Goal: Register for event/course

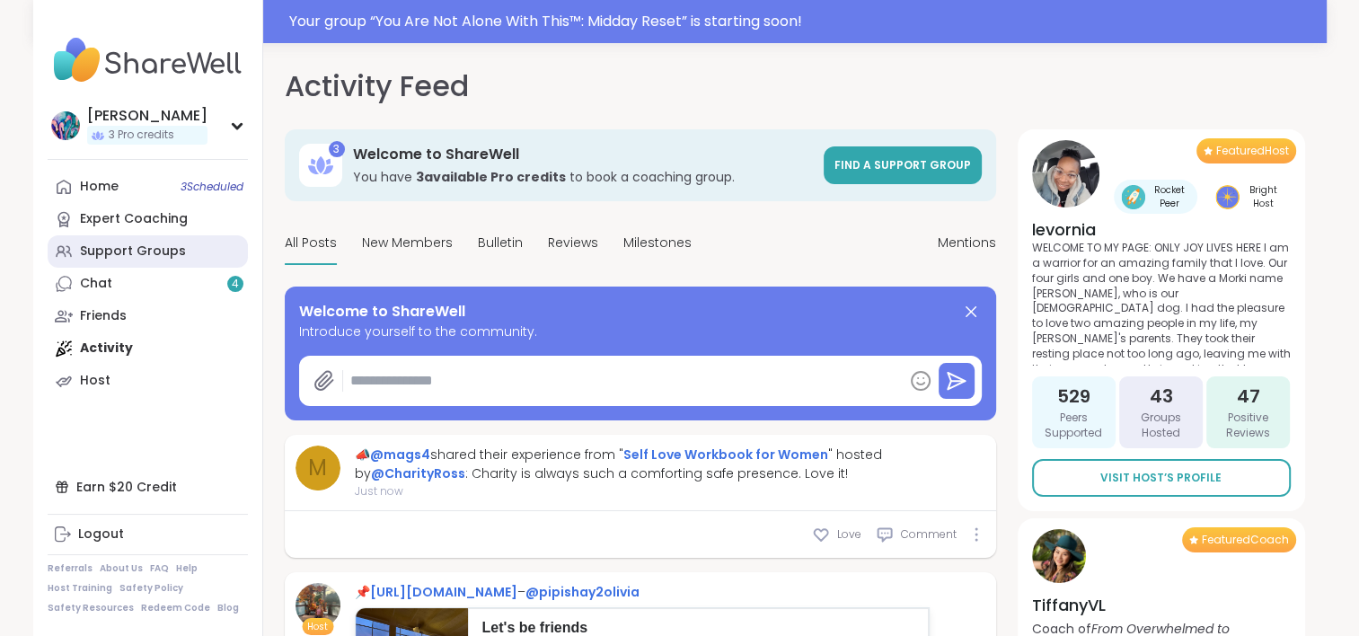
click at [135, 244] on div "Support Groups" at bounding box center [133, 252] width 106 height 18
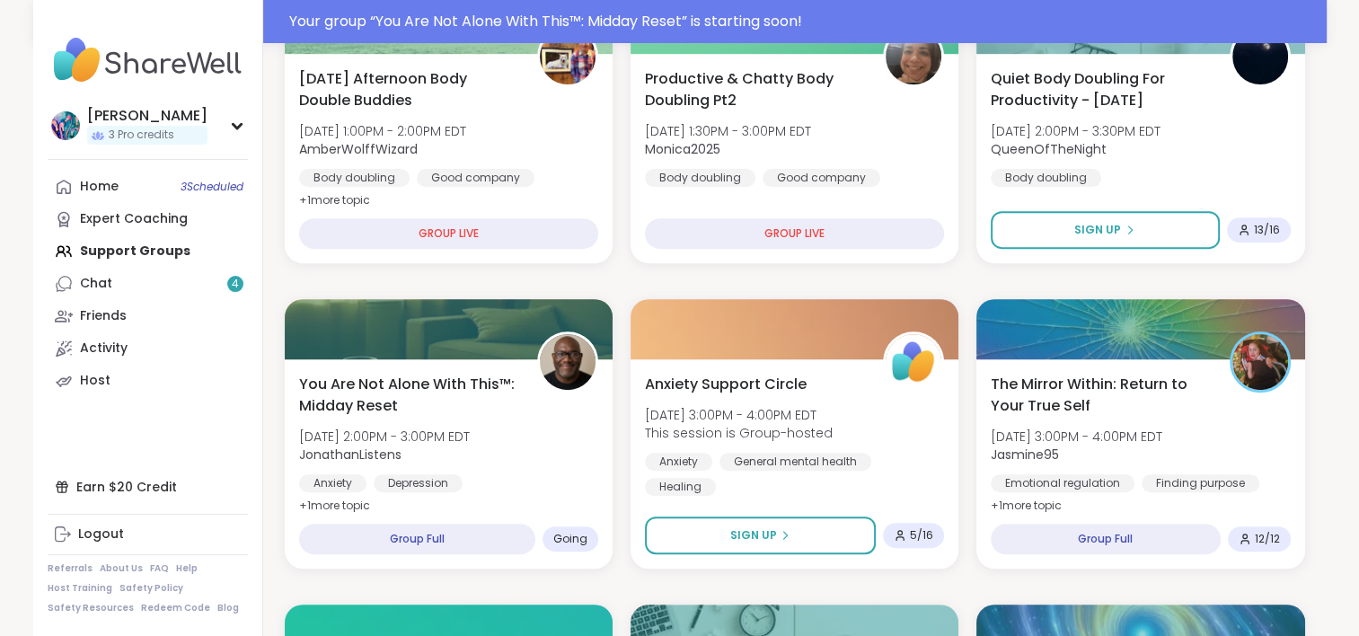
scroll to position [719, 0]
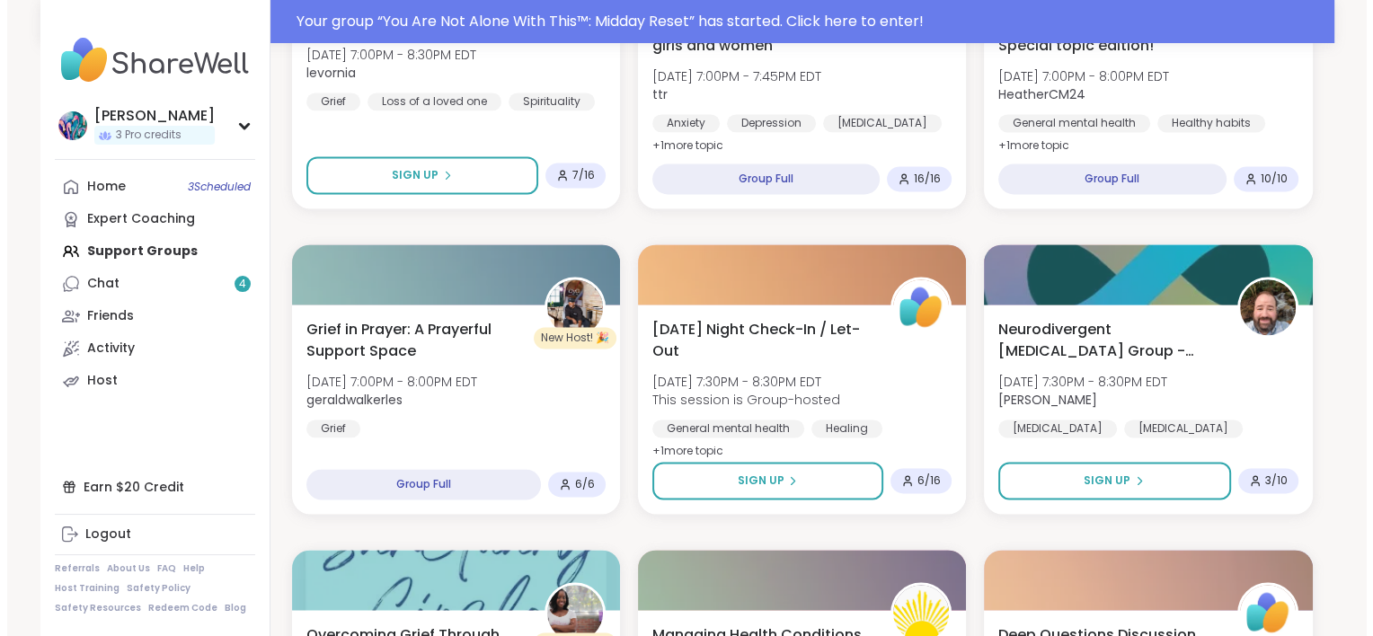
scroll to position [2577, 0]
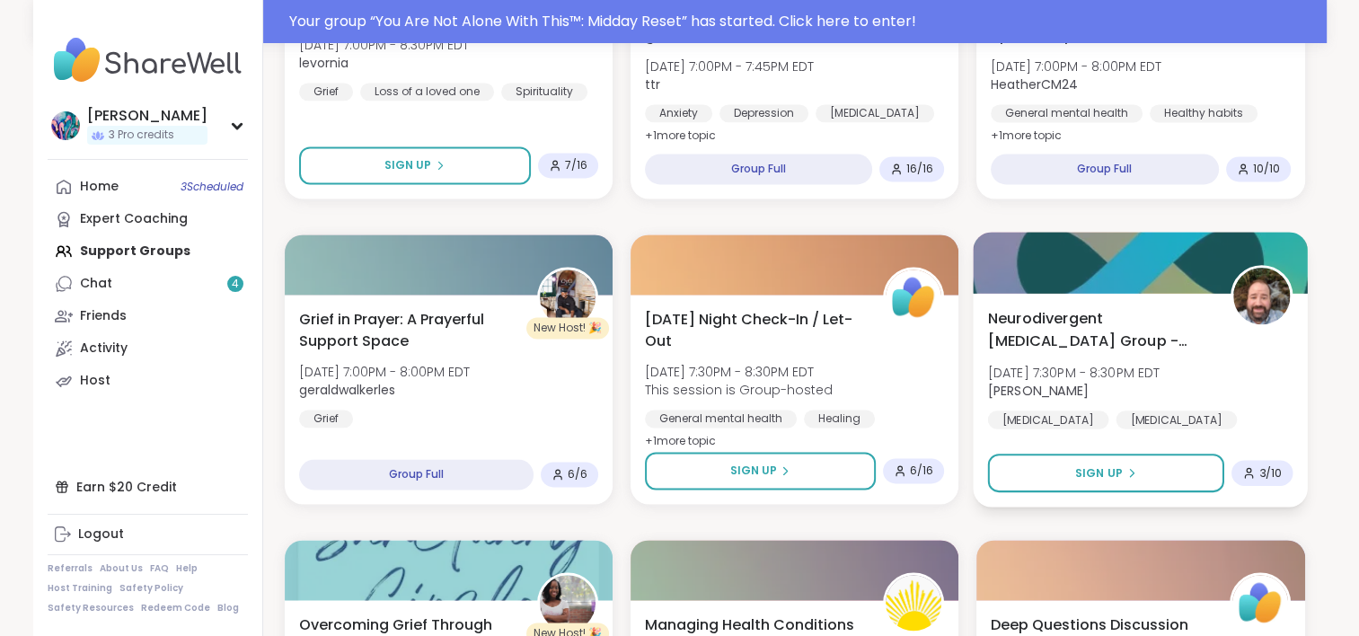
click at [1067, 319] on span "Neurodivergent [MEDICAL_DATA] Group - [DATE]" at bounding box center [1099, 329] width 223 height 44
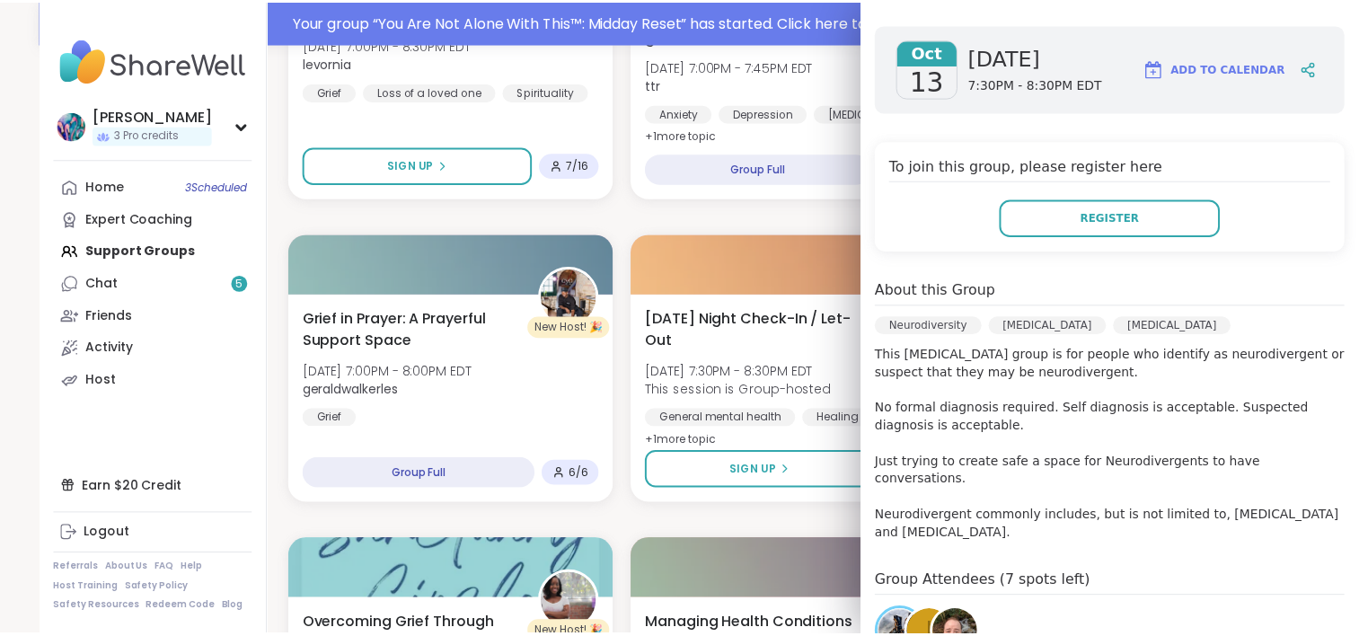
scroll to position [0, 0]
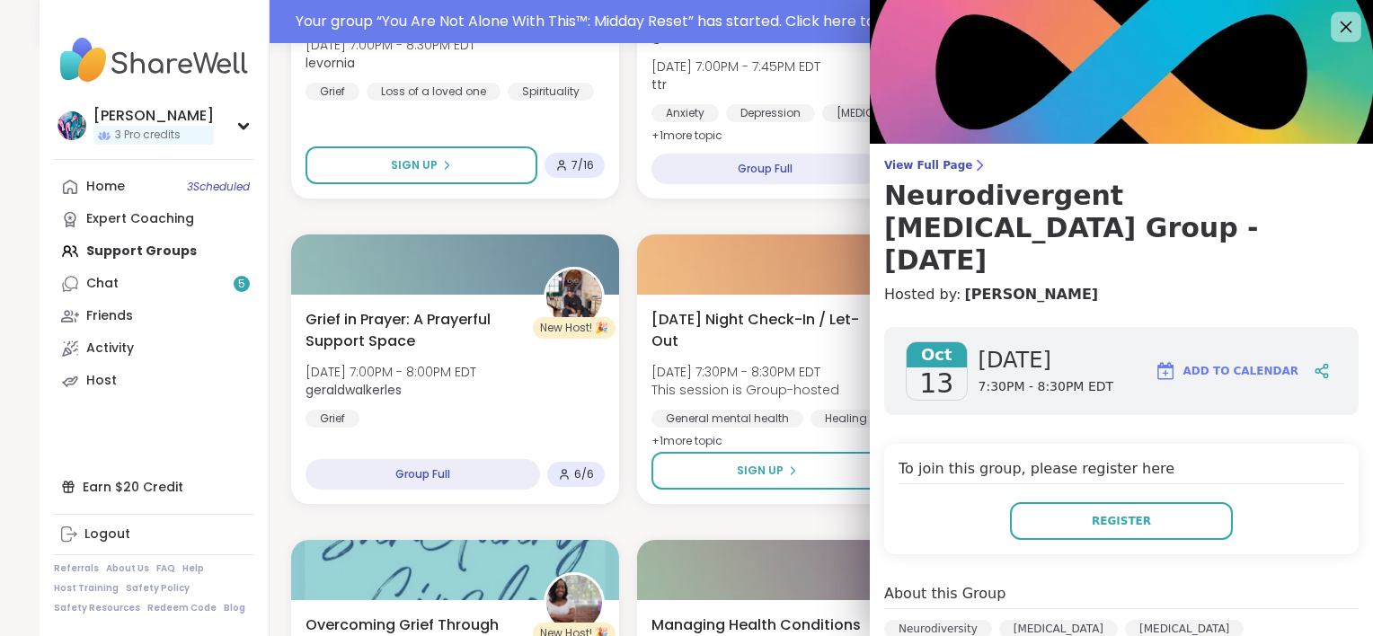
click at [1334, 25] on icon at bounding box center [1345, 26] width 22 height 22
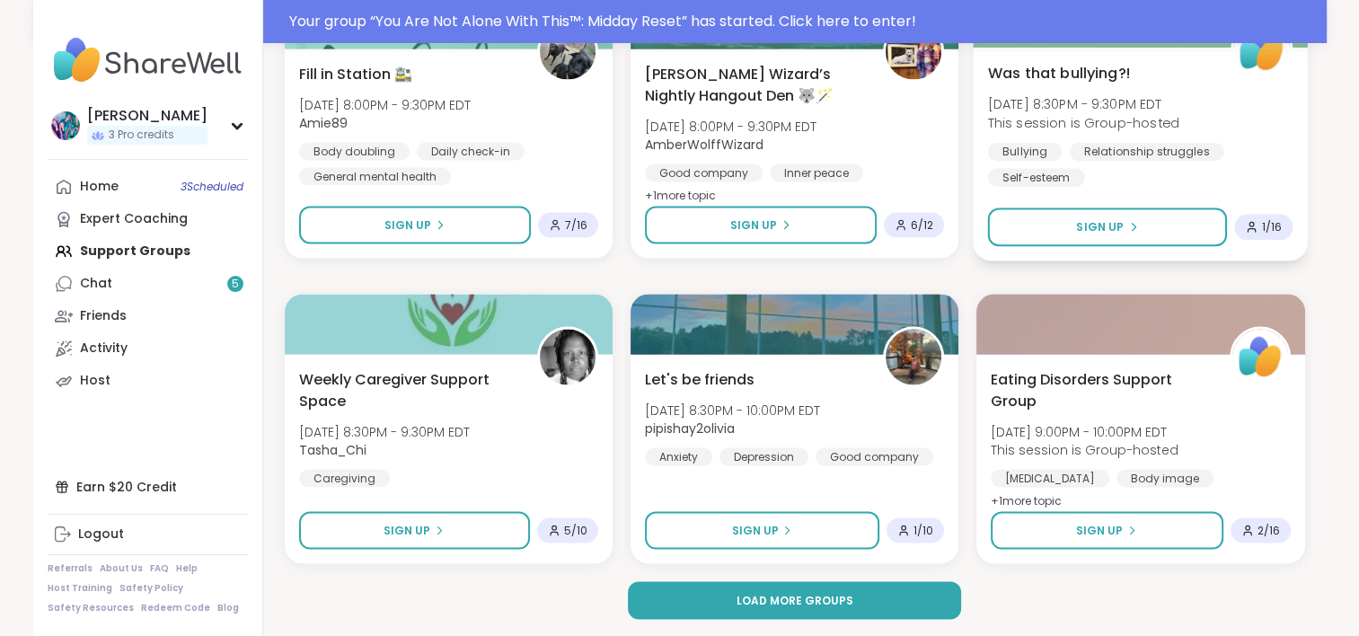
scroll to position [3434, 0]
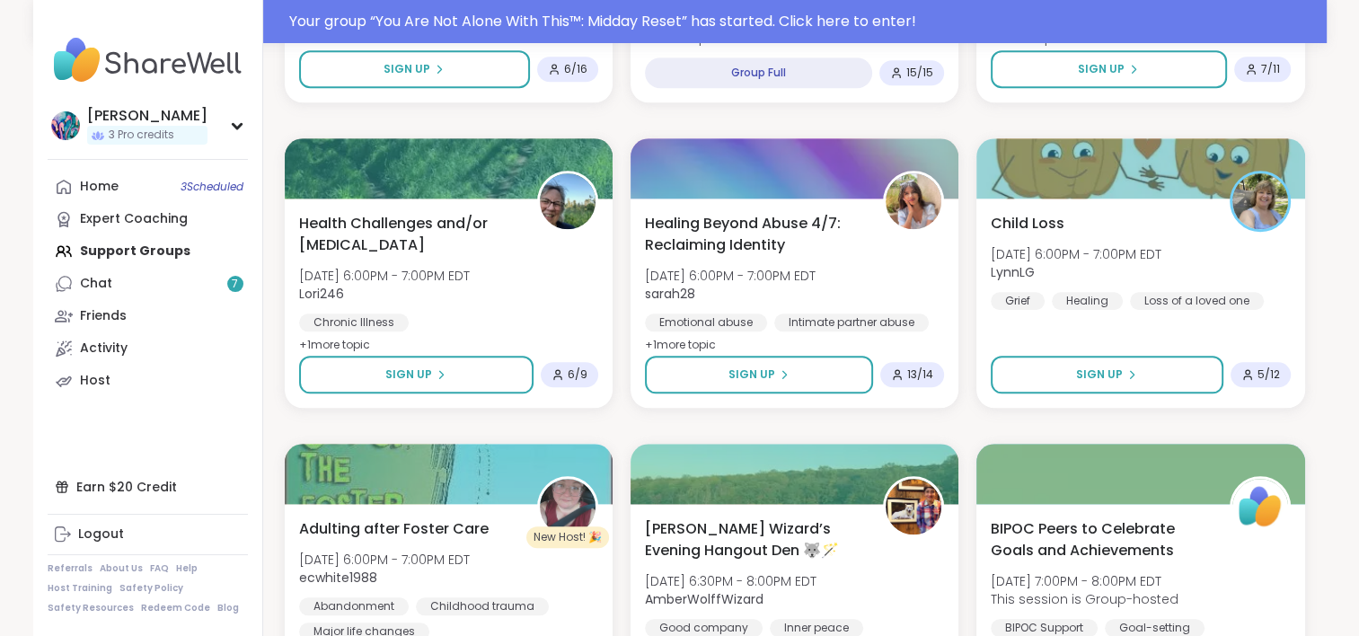
scroll to position [1768, 0]
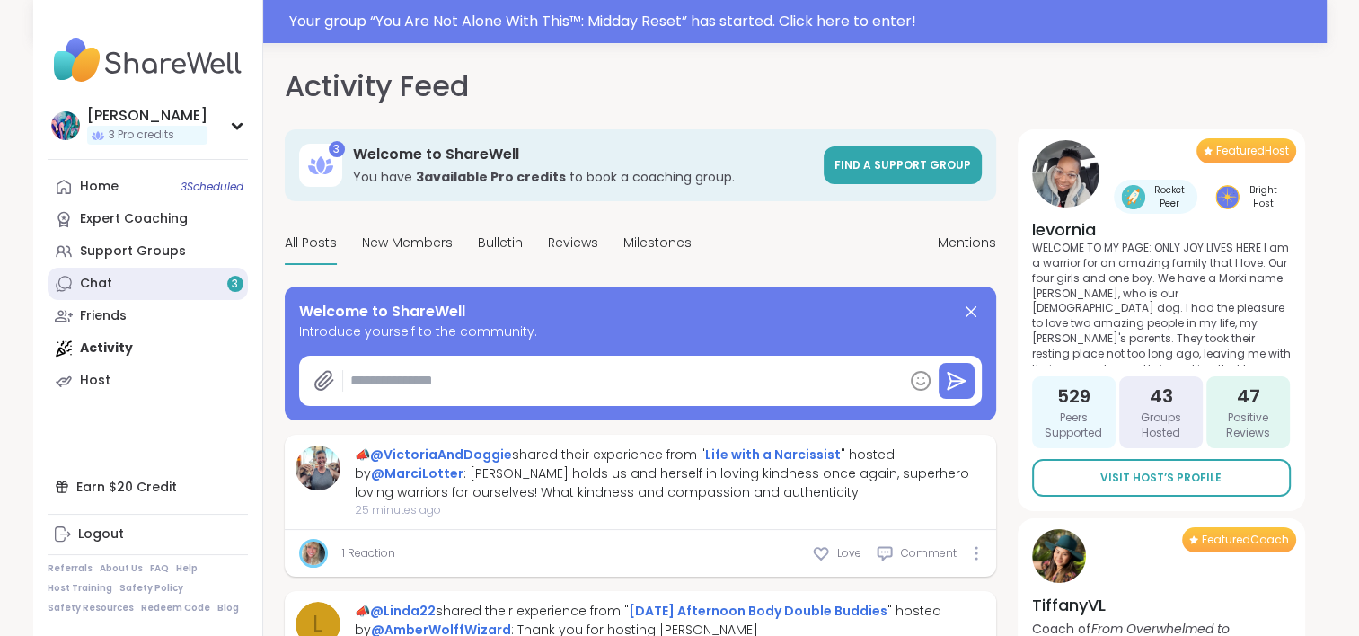
click at [98, 280] on div "Chat 3" at bounding box center [96, 284] width 32 height 18
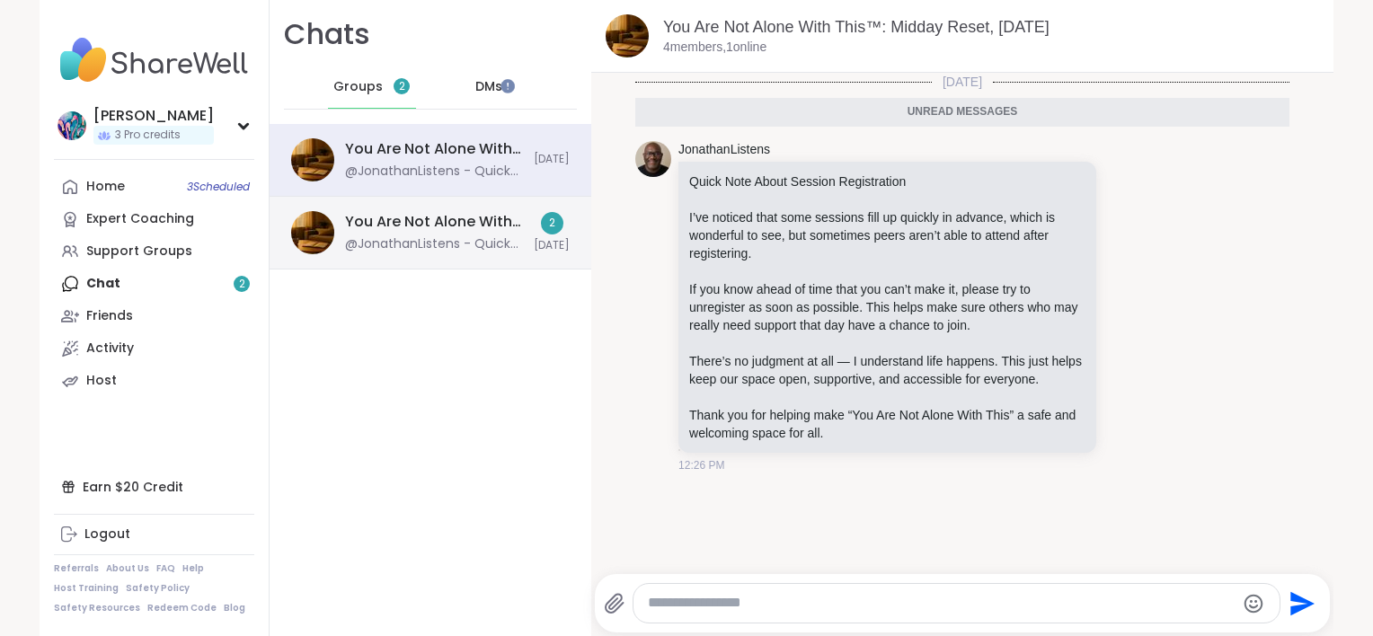
click at [414, 244] on div "@JonathanListens - Quick Note About Session Registration I’ve noticed that some…" at bounding box center [434, 244] width 178 height 18
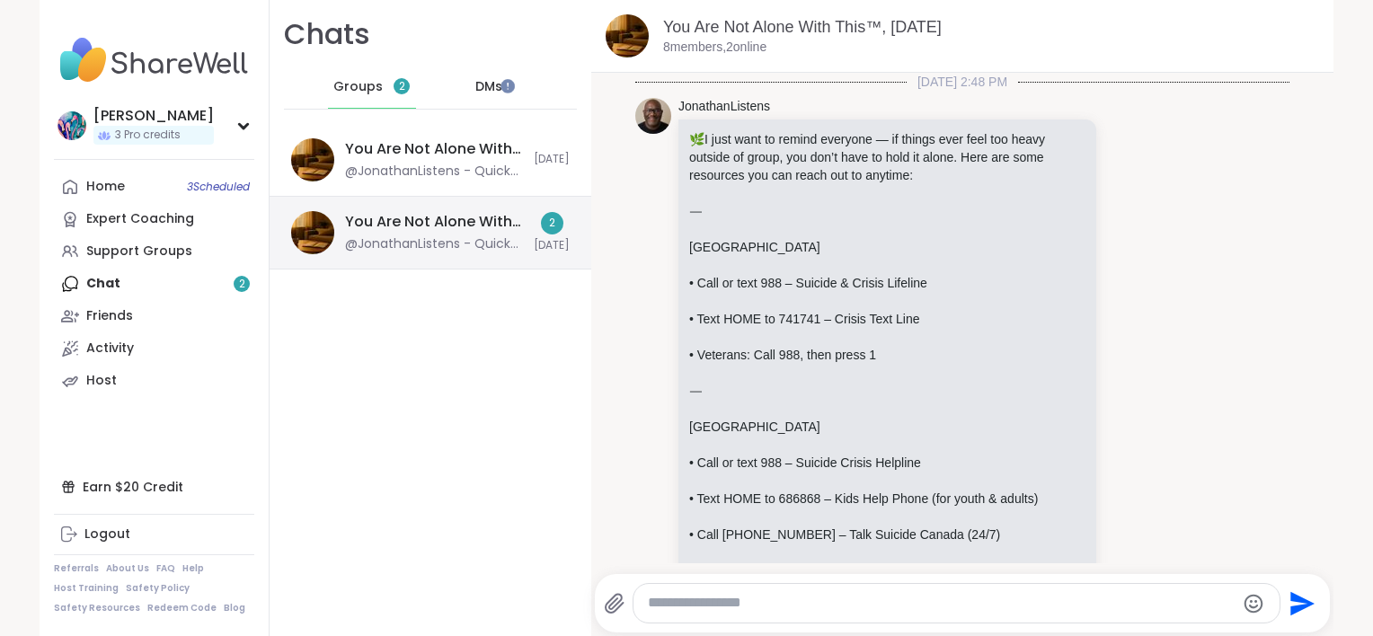
scroll to position [1663, 0]
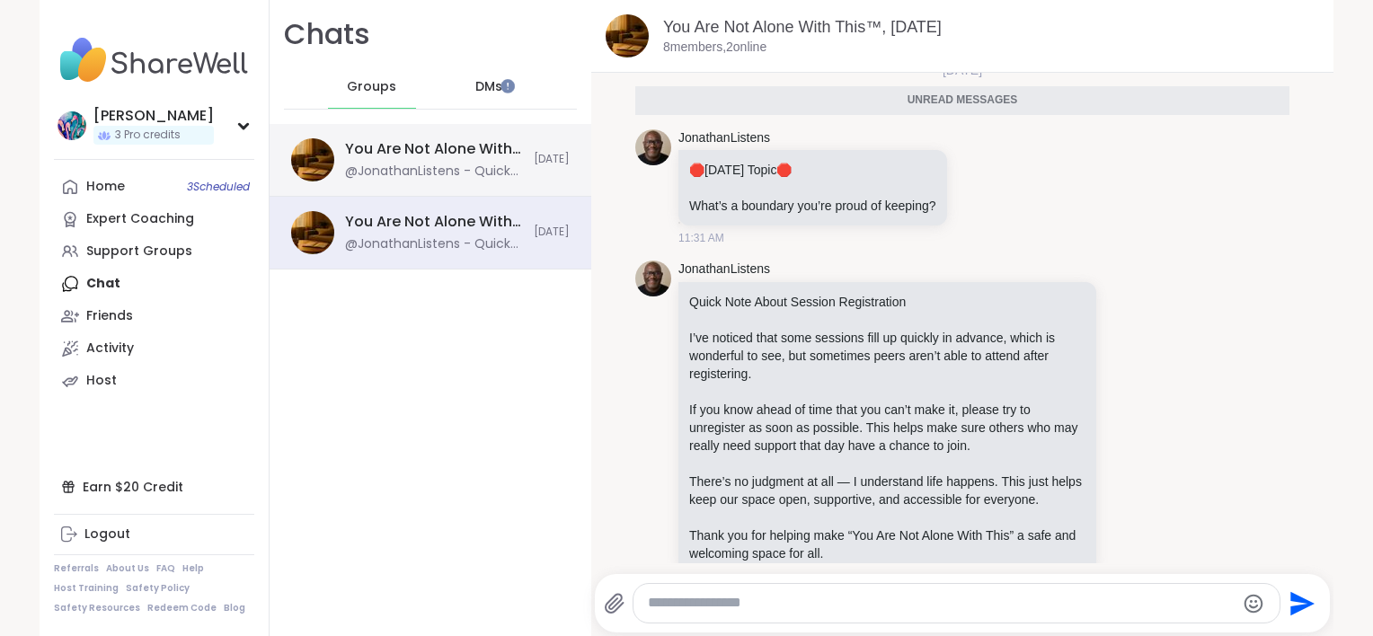
click at [400, 160] on div "You Are Not Alone With This™: Midday Reset, Oct 15 @JonathanListens - Quick Not…" at bounding box center [434, 159] width 178 height 41
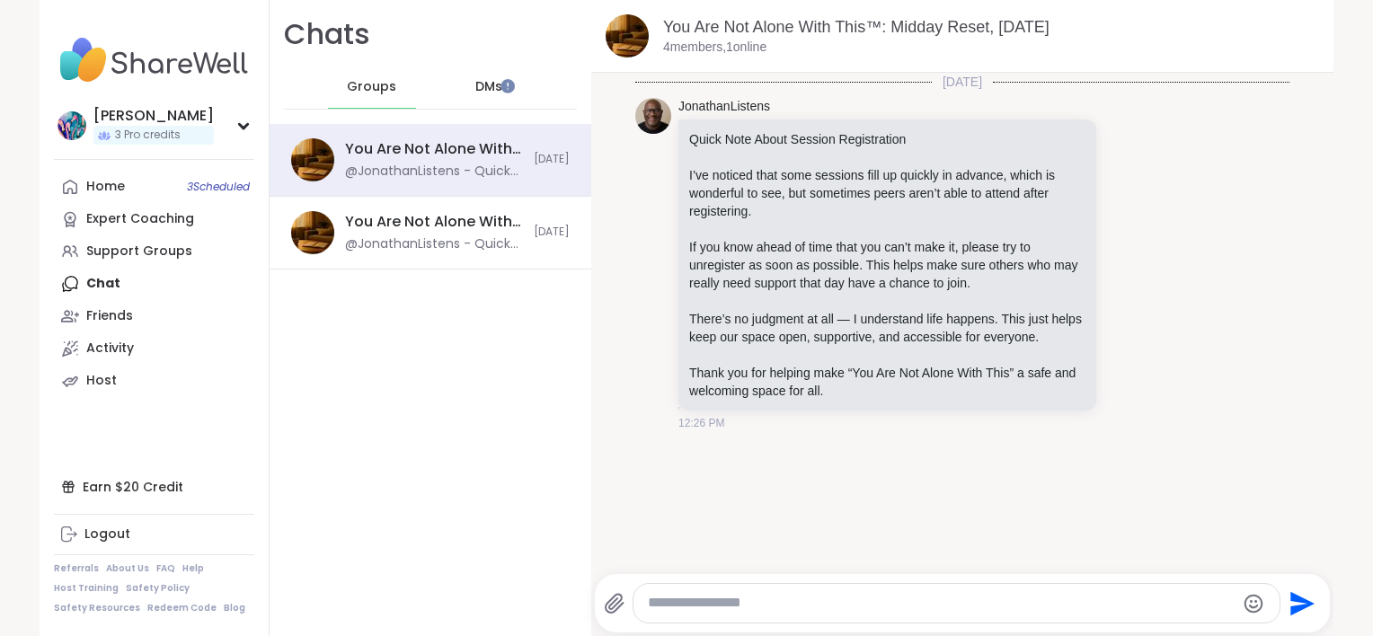
click at [475, 84] on span "DMs" at bounding box center [488, 87] width 27 height 18
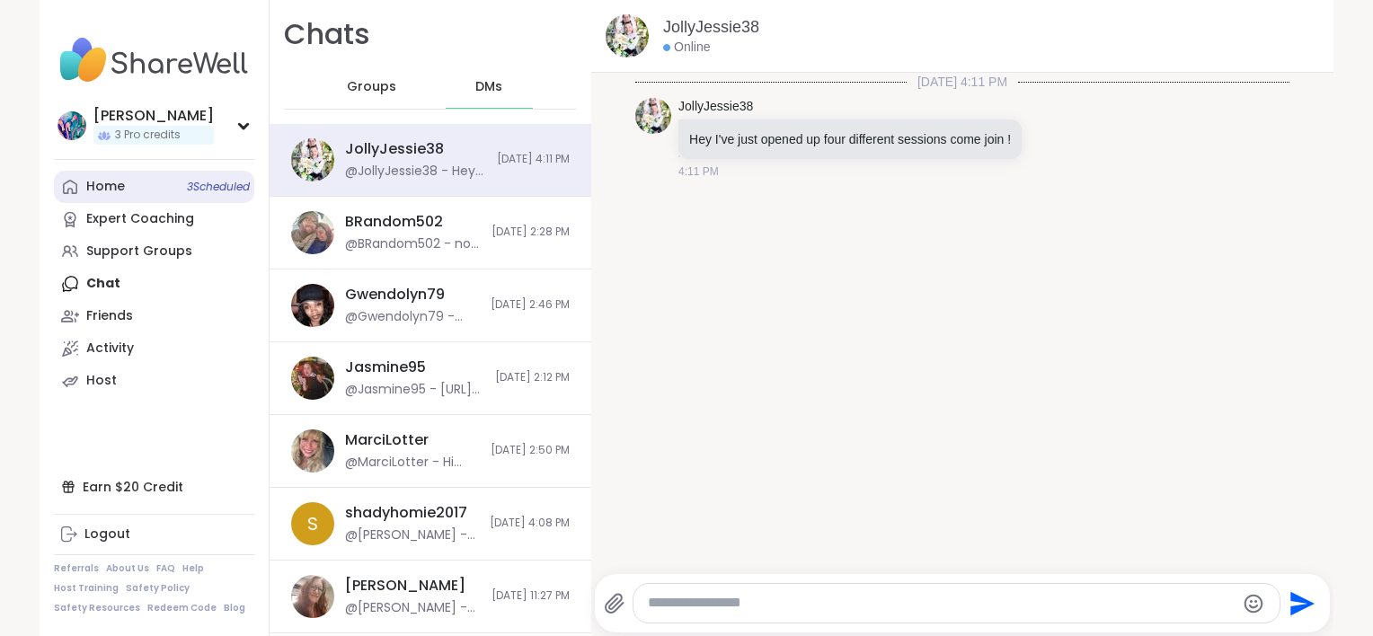
click at [154, 193] on link "Home 3 Scheduled" at bounding box center [154, 187] width 200 height 32
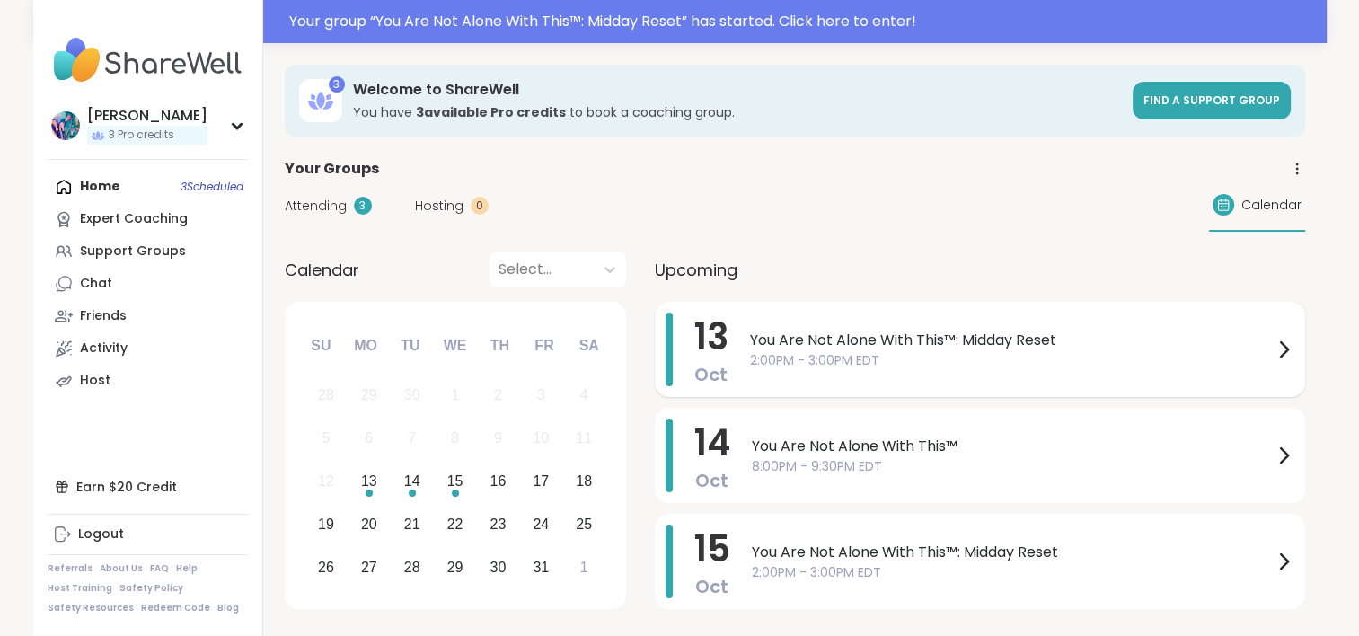
click at [778, 335] on span "You Are Not Alone With This™: Midday Reset" at bounding box center [1011, 341] width 523 height 22
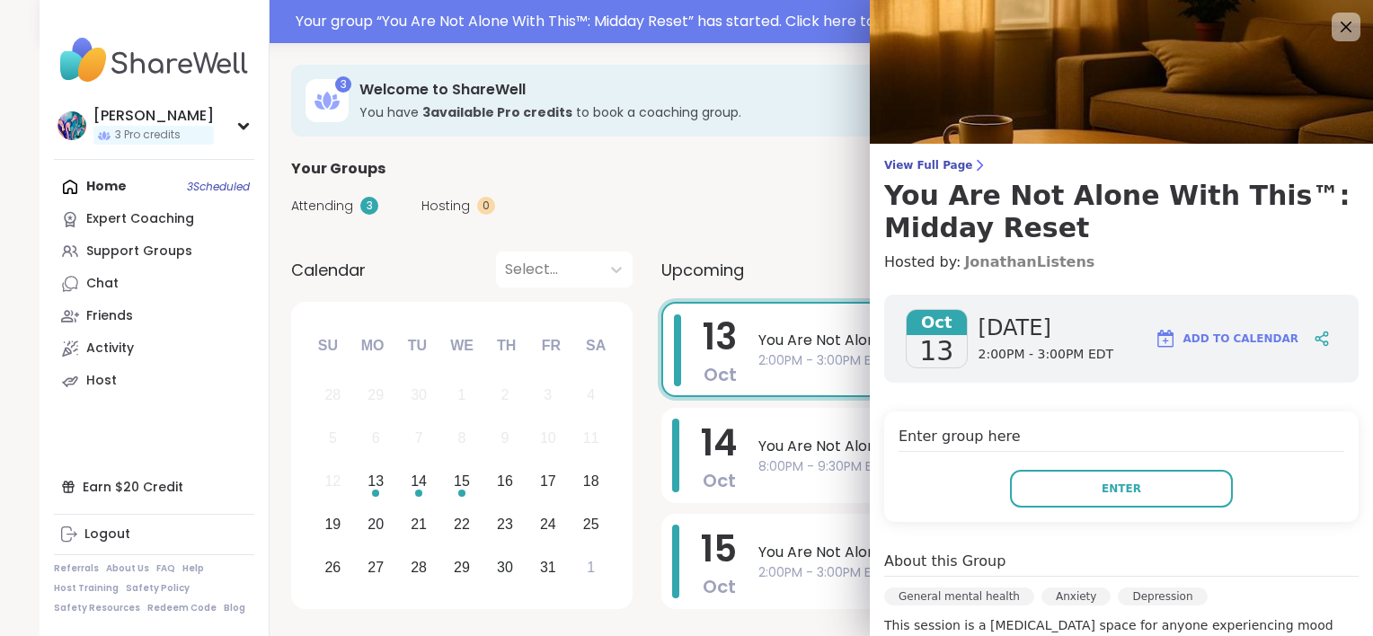
click at [974, 262] on link "JonathanListens" at bounding box center [1029, 263] width 130 height 22
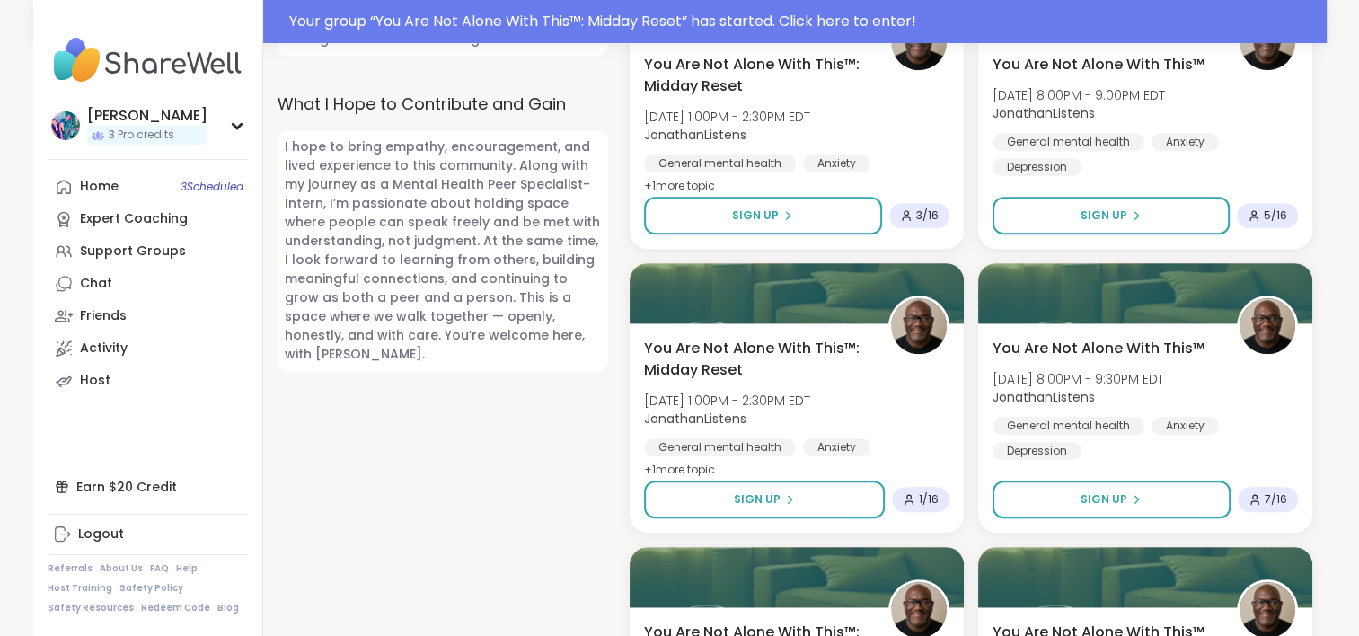
scroll to position [1527, 0]
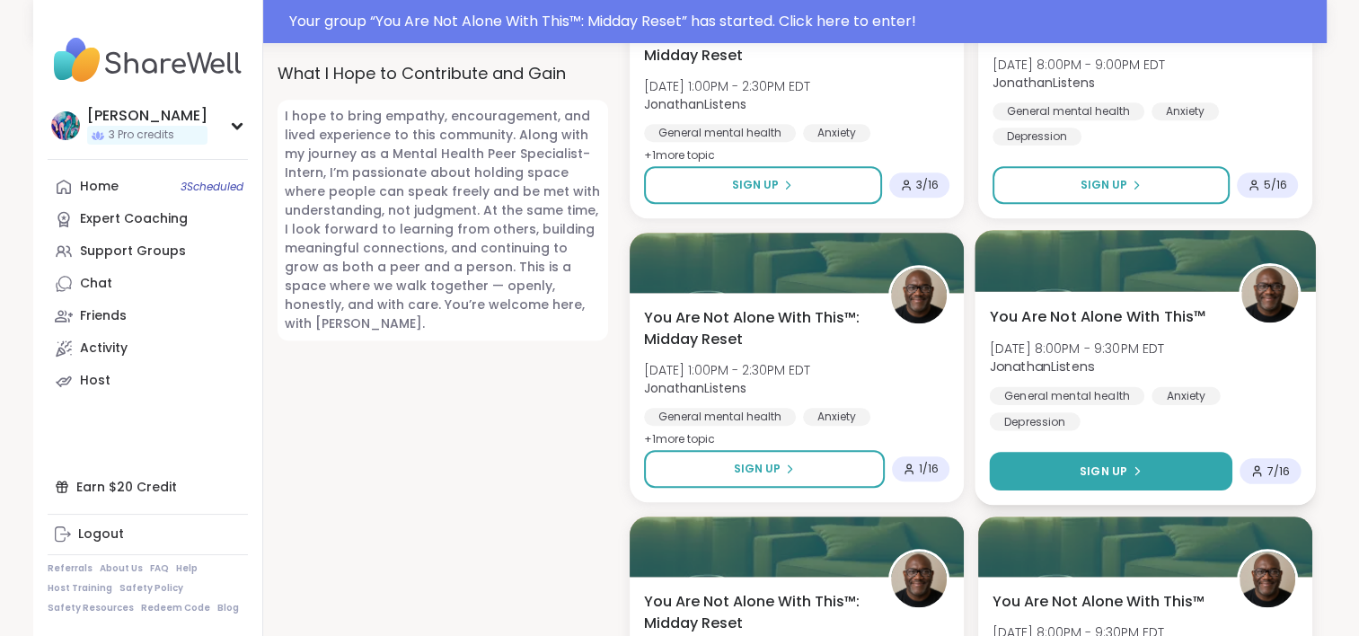
click at [1094, 465] on span "Sign Up" at bounding box center [1104, 471] width 48 height 16
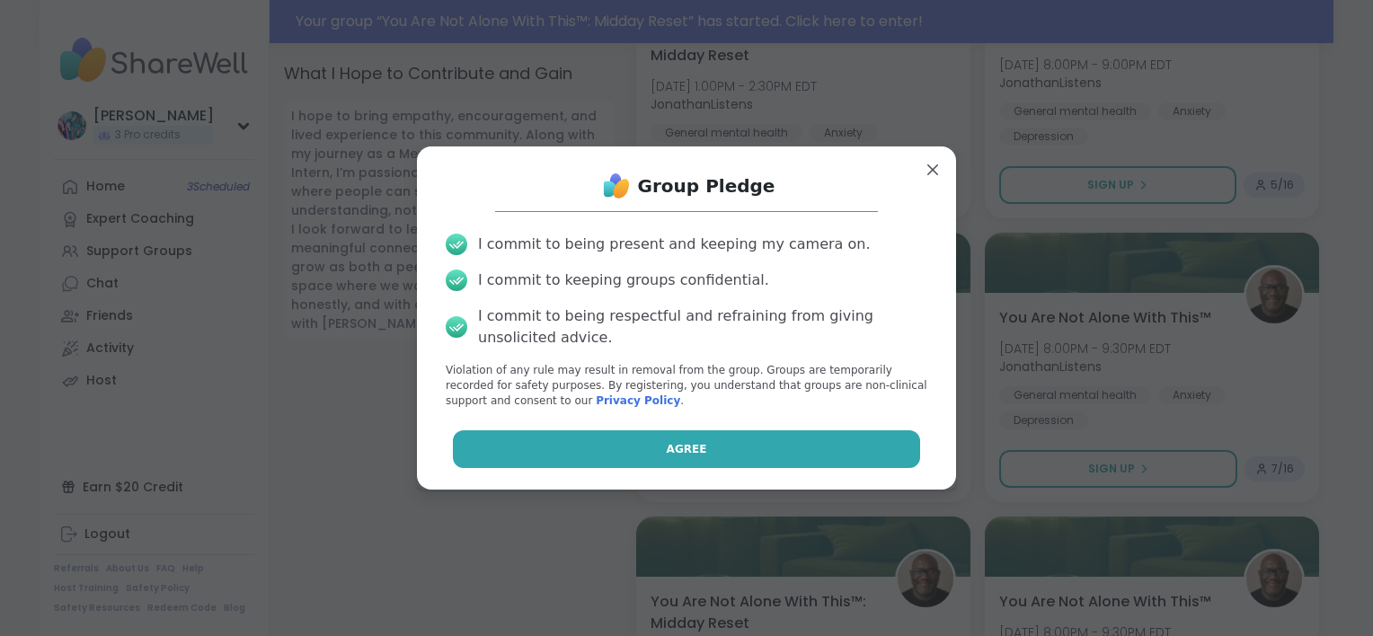
click at [780, 440] on button "Agree" at bounding box center [687, 449] width 468 height 38
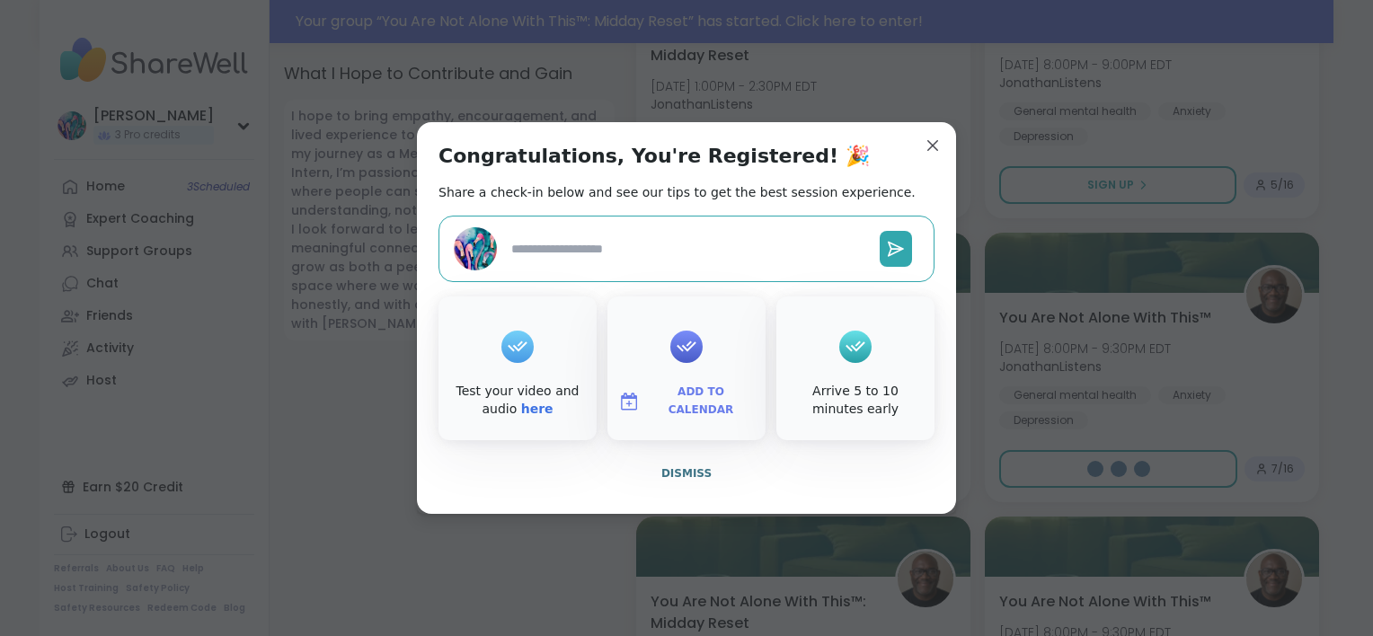
type textarea "*"
click at [680, 471] on span "Dismiss" at bounding box center [686, 473] width 50 height 13
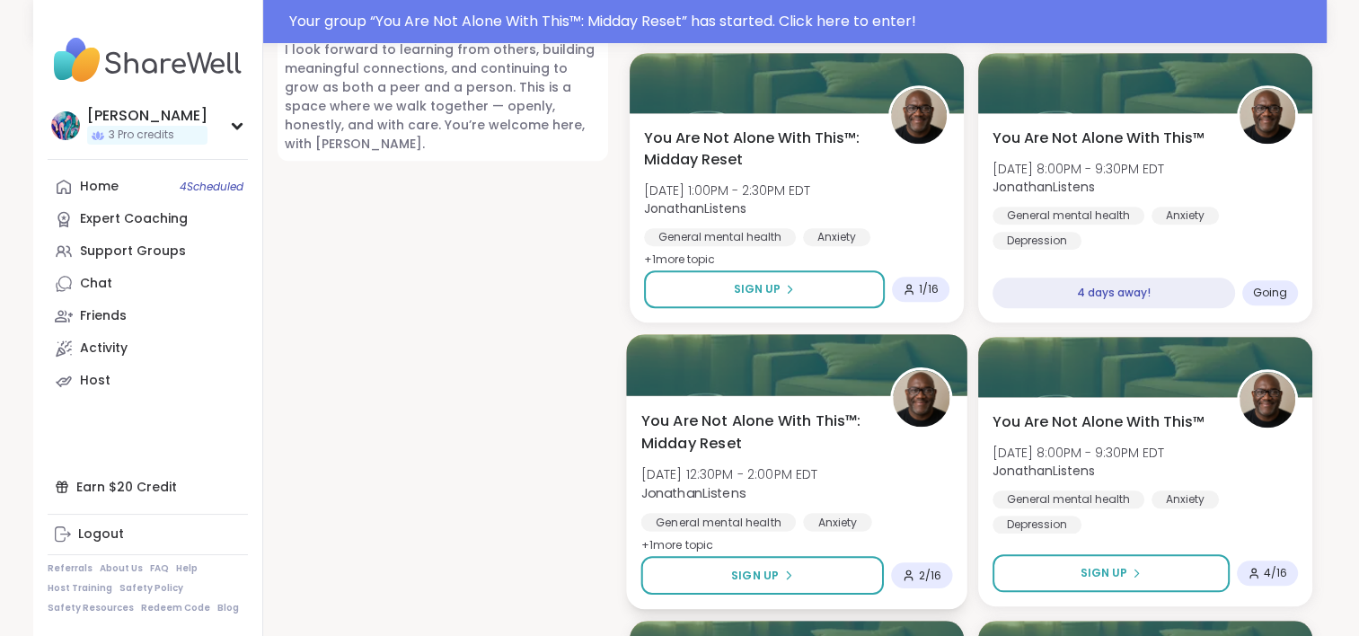
scroll to position [1797, 0]
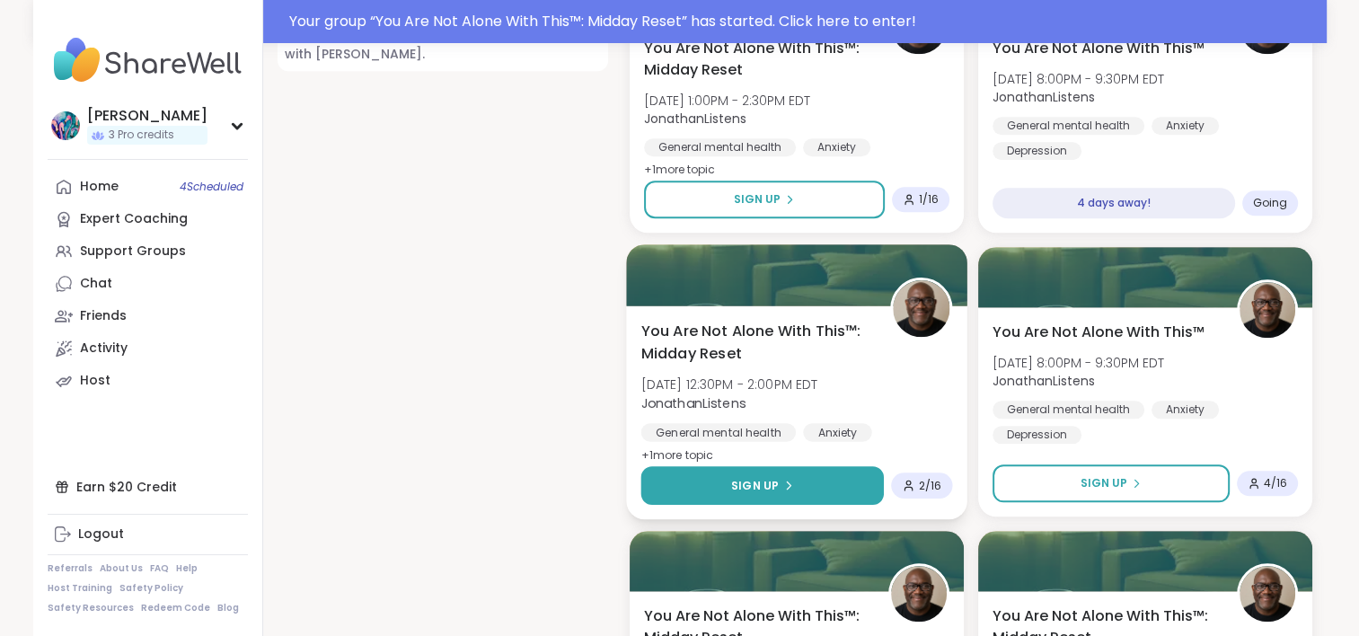
click at [815, 478] on button "Sign Up" at bounding box center [762, 485] width 243 height 39
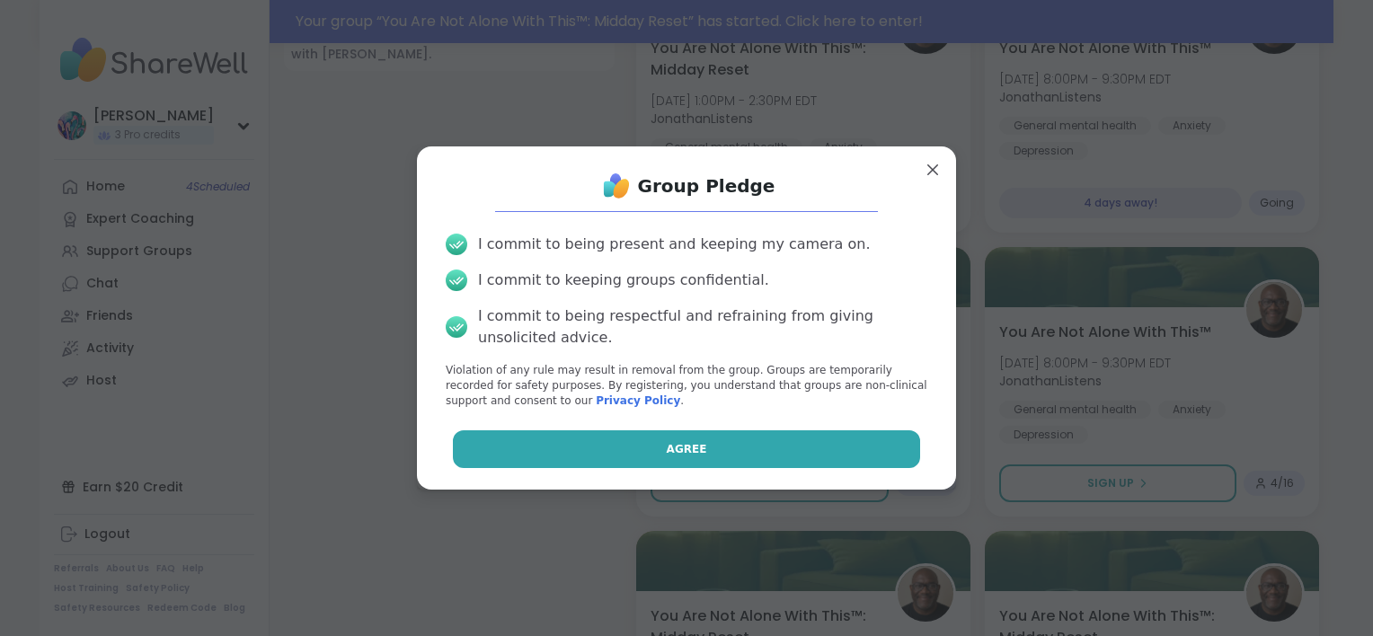
click at [809, 449] on button "Agree" at bounding box center [687, 449] width 468 height 38
